Goal: Information Seeking & Learning: Learn about a topic

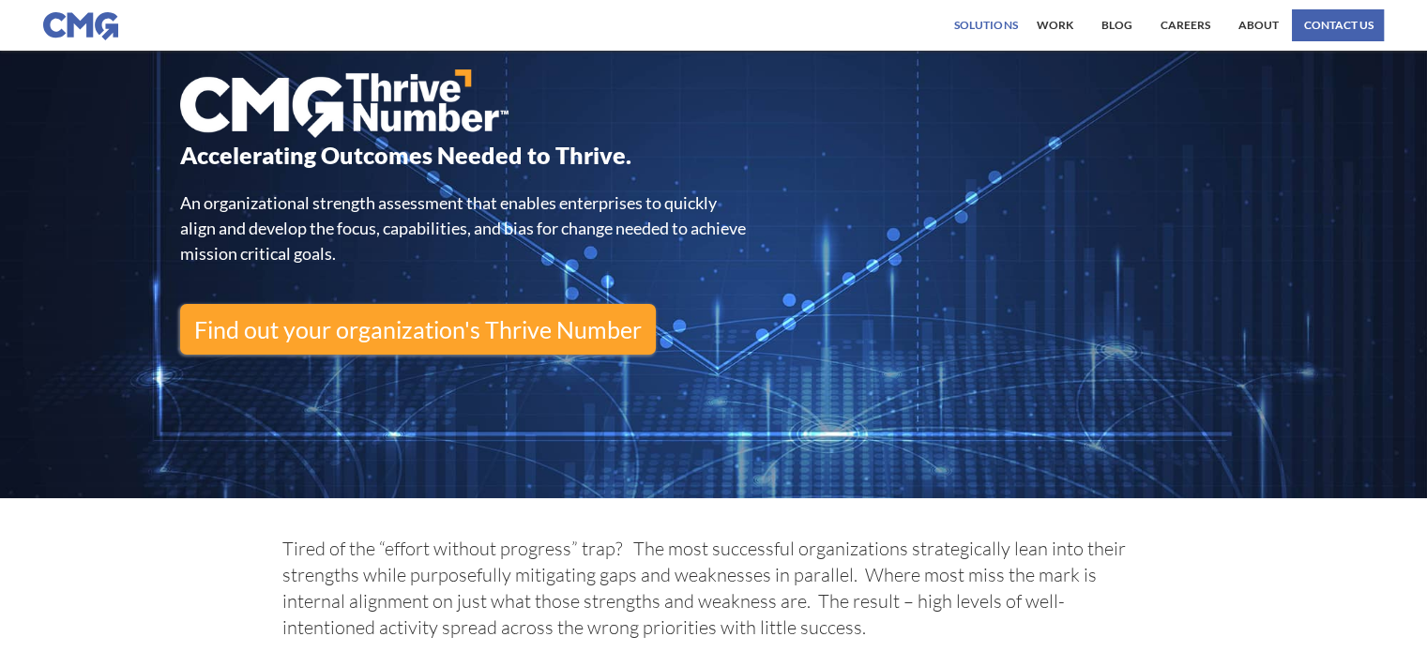
click at [981, 25] on div "Solutions" at bounding box center [985, 25] width 63 height 11
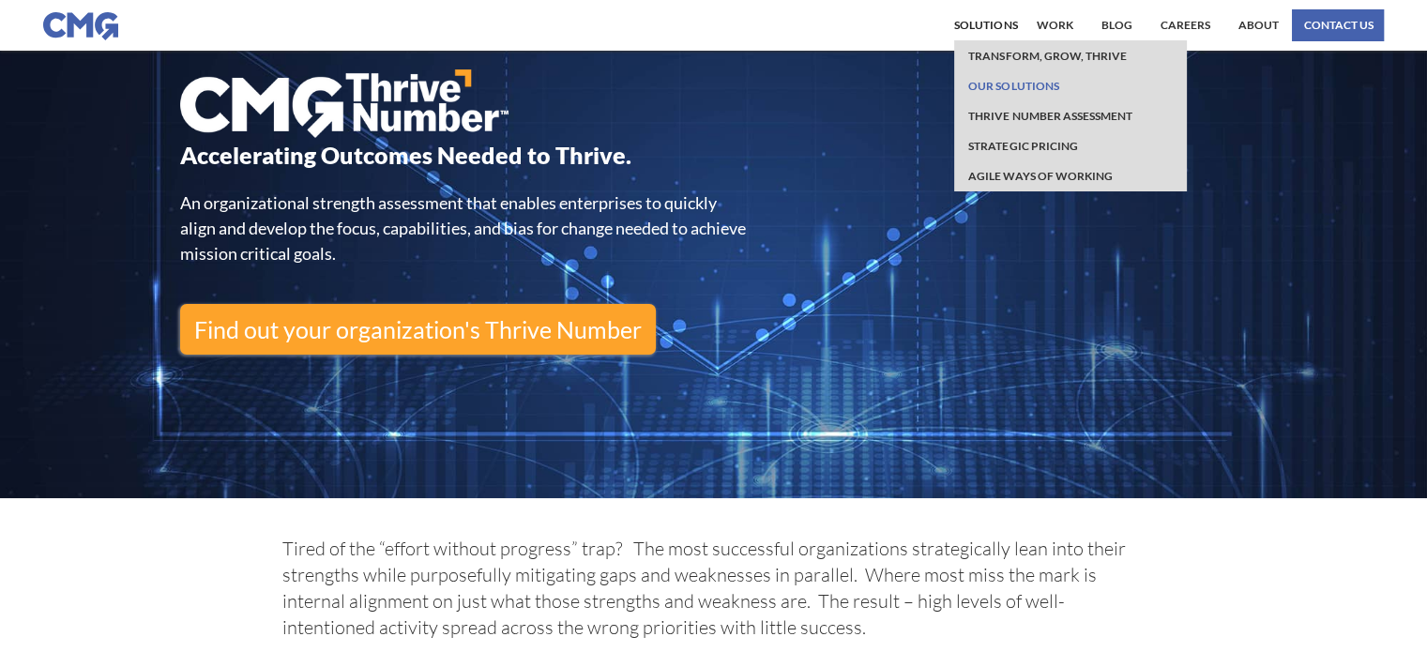
click at [1029, 83] on link "Our Solutions" at bounding box center [1013, 85] width 99 height 30
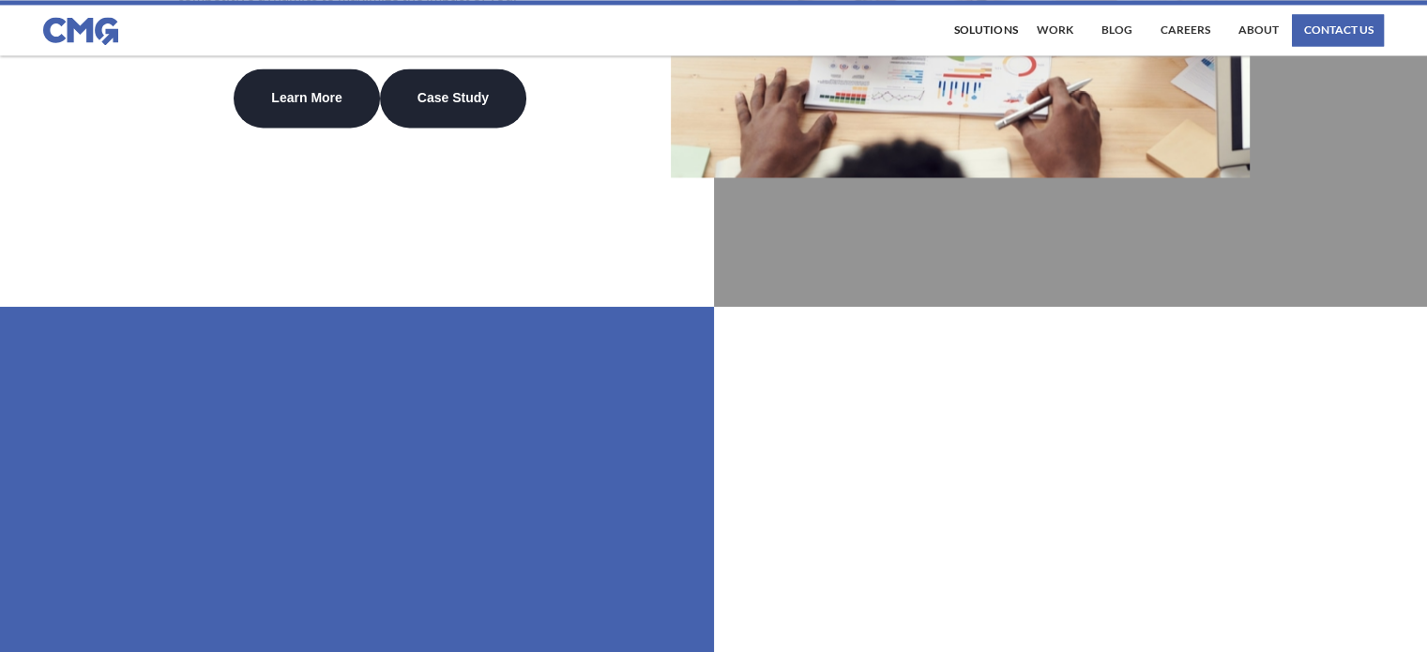
scroll to position [3097, 0]
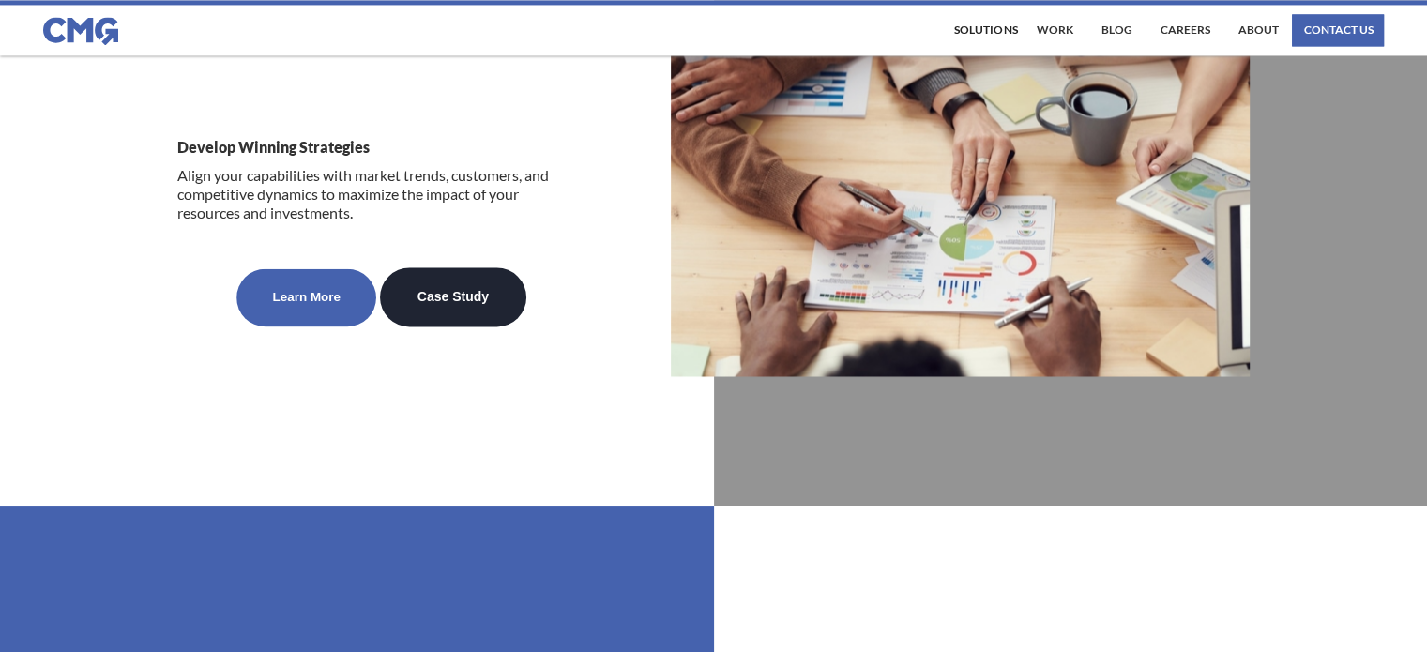
click at [308, 321] on link "Learn More" at bounding box center [307, 296] width 140 height 57
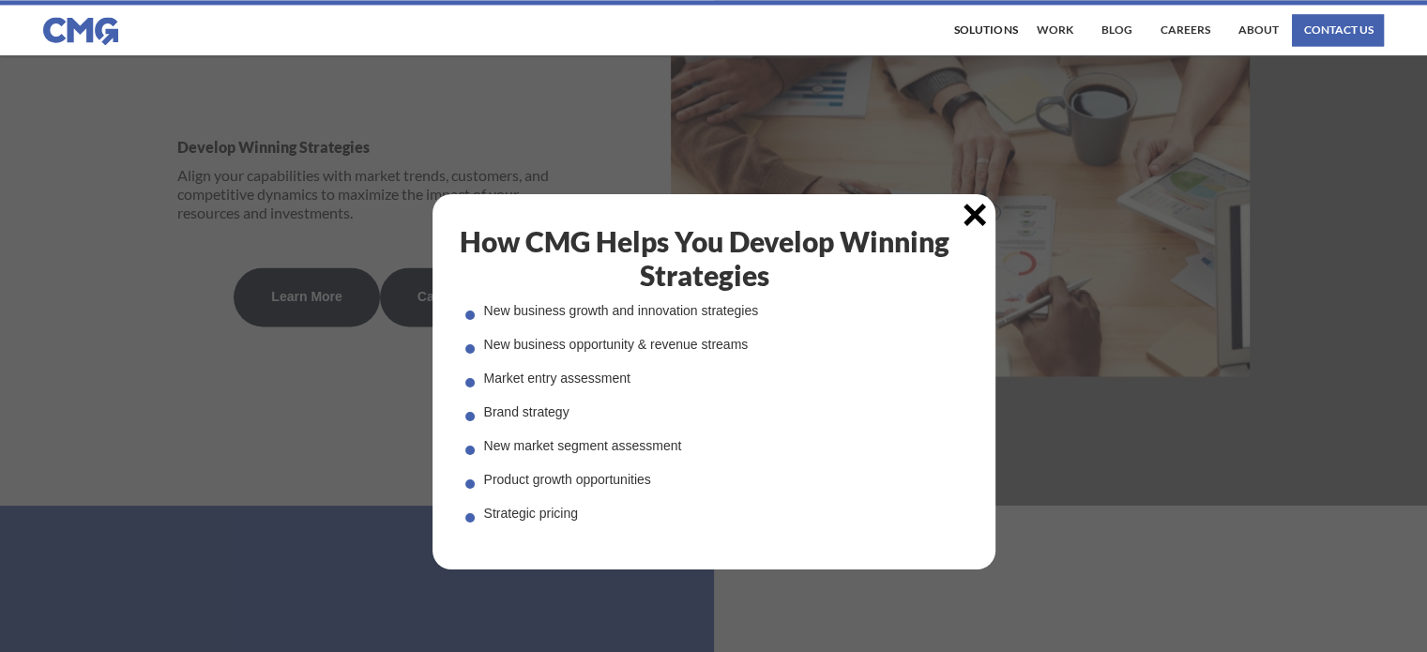
scroll to position [3285, 0]
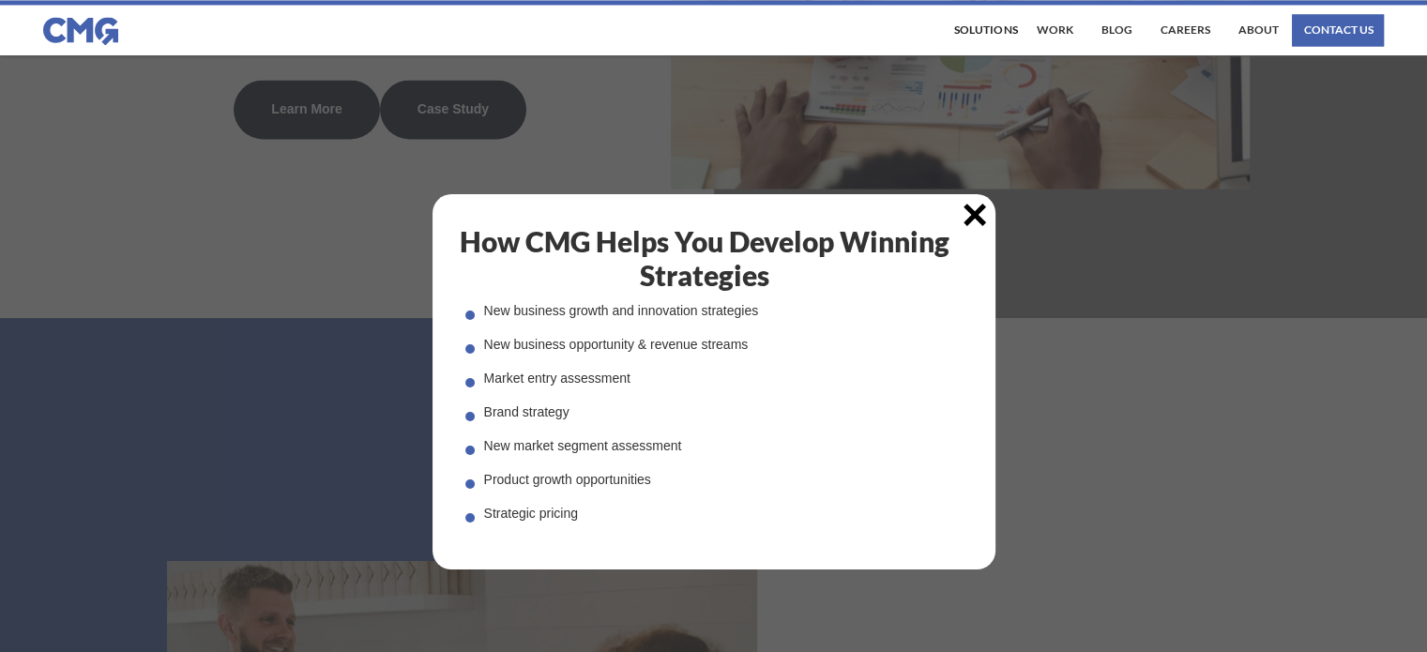
click at [984, 213] on img at bounding box center [975, 215] width 23 height 23
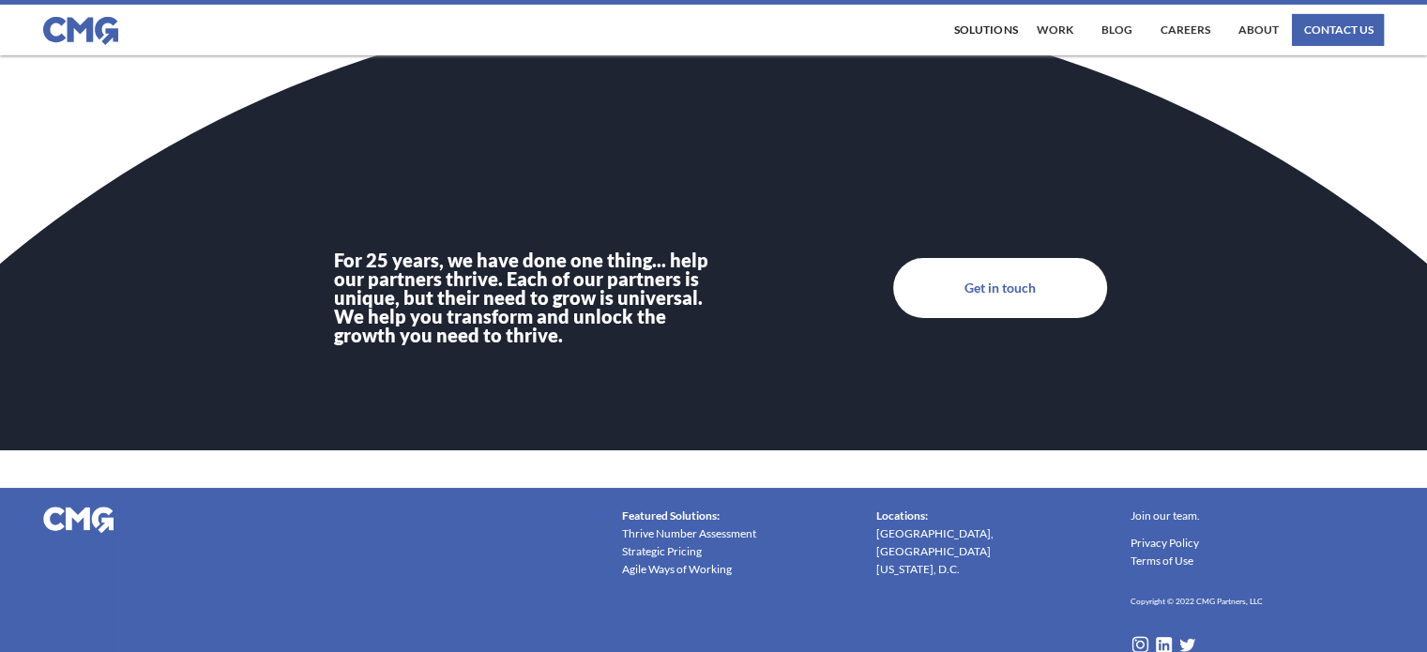
scroll to position [6550, 0]
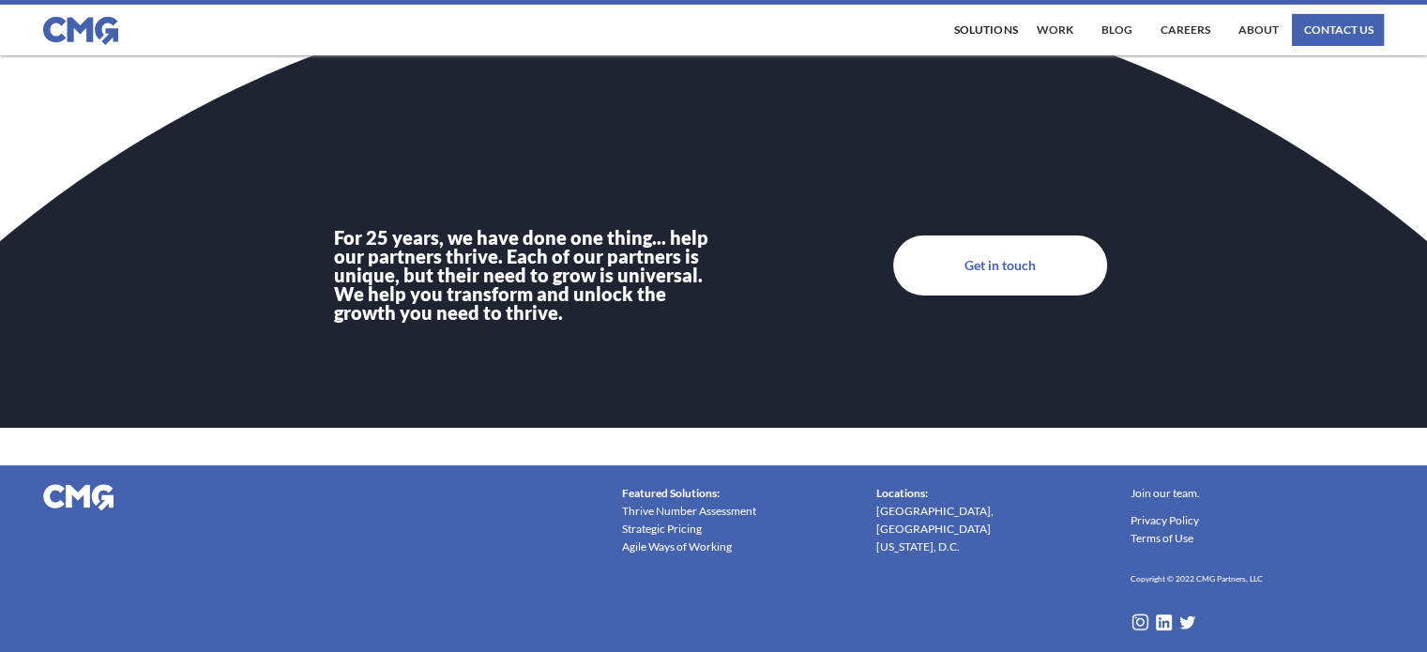
click at [682, 531] on link "Strategic Pricing" at bounding box center [662, 529] width 80 height 18
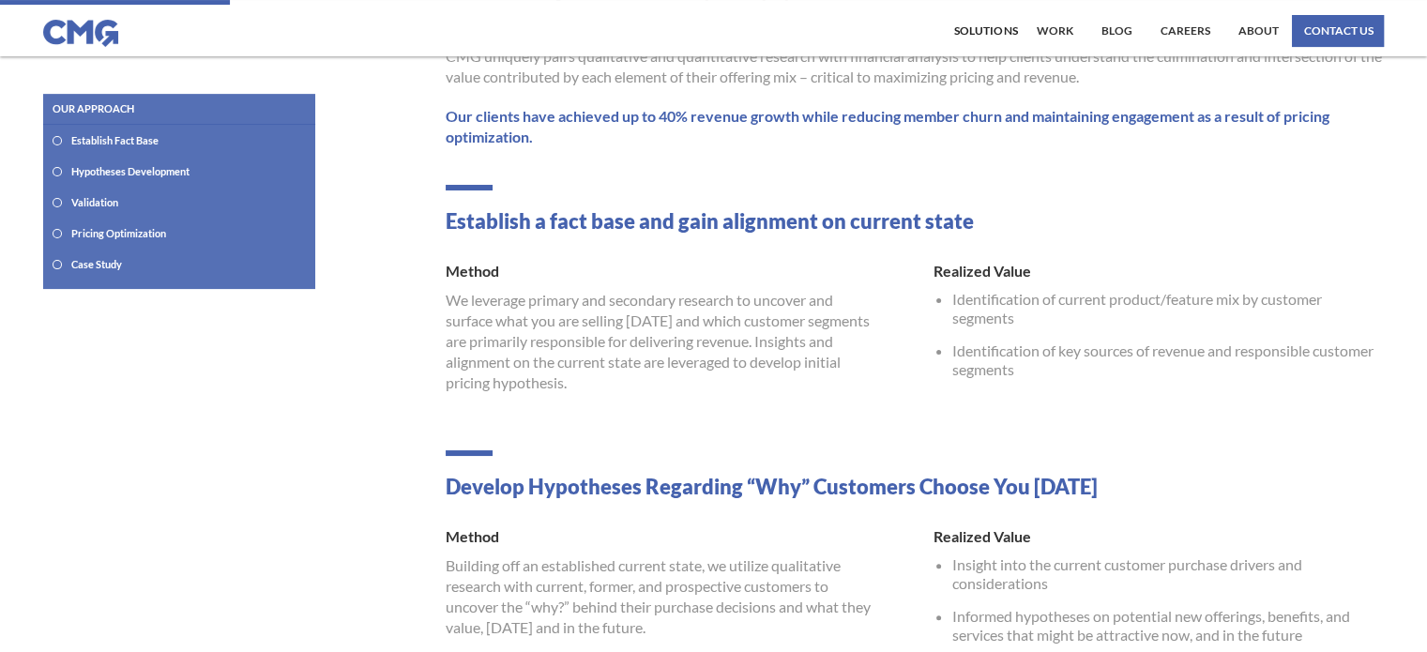
scroll to position [282, 0]
